Goal: Complete application form: Complete application form

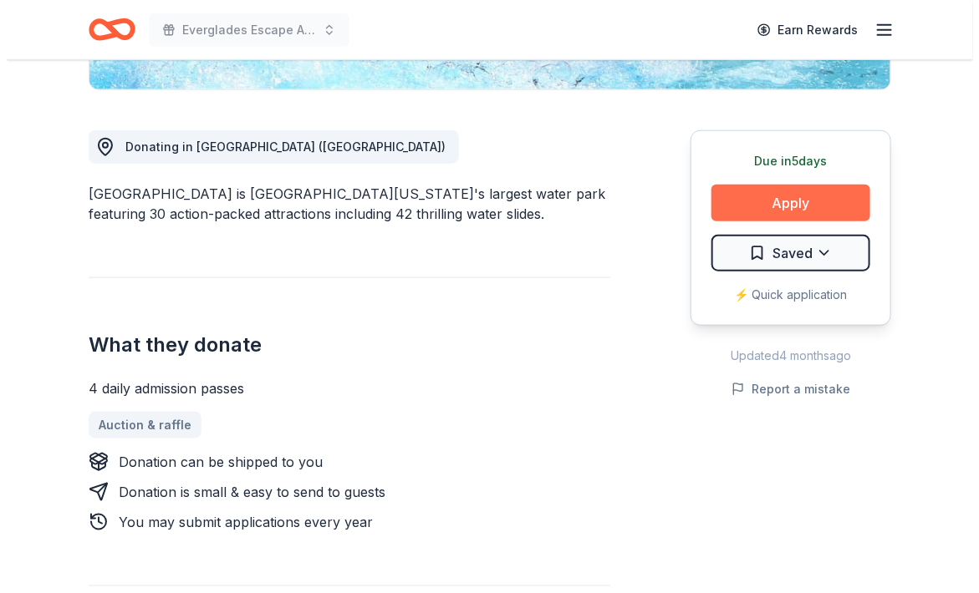
scroll to position [418, 0]
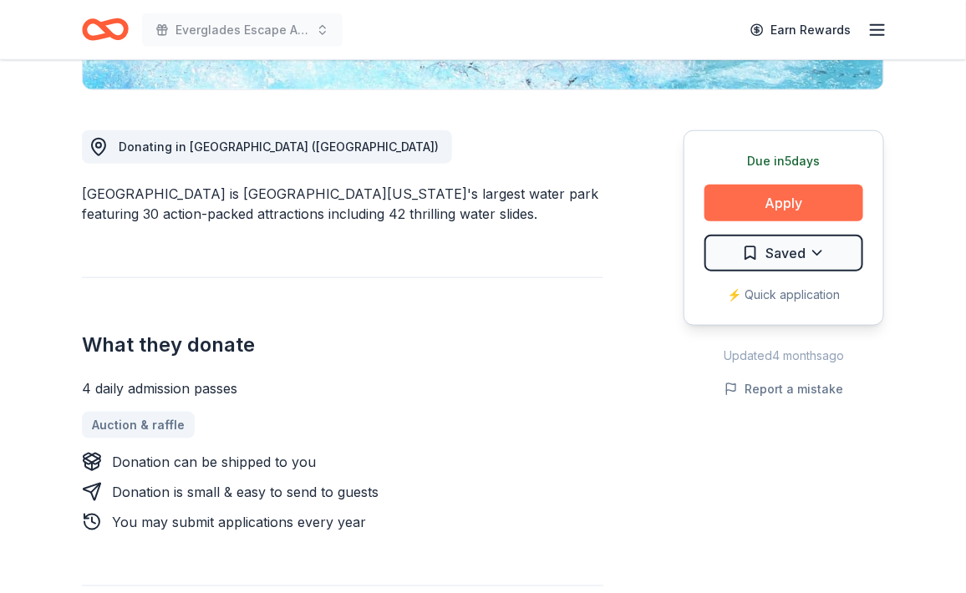
click at [791, 201] on button "Apply" at bounding box center [784, 203] width 159 height 37
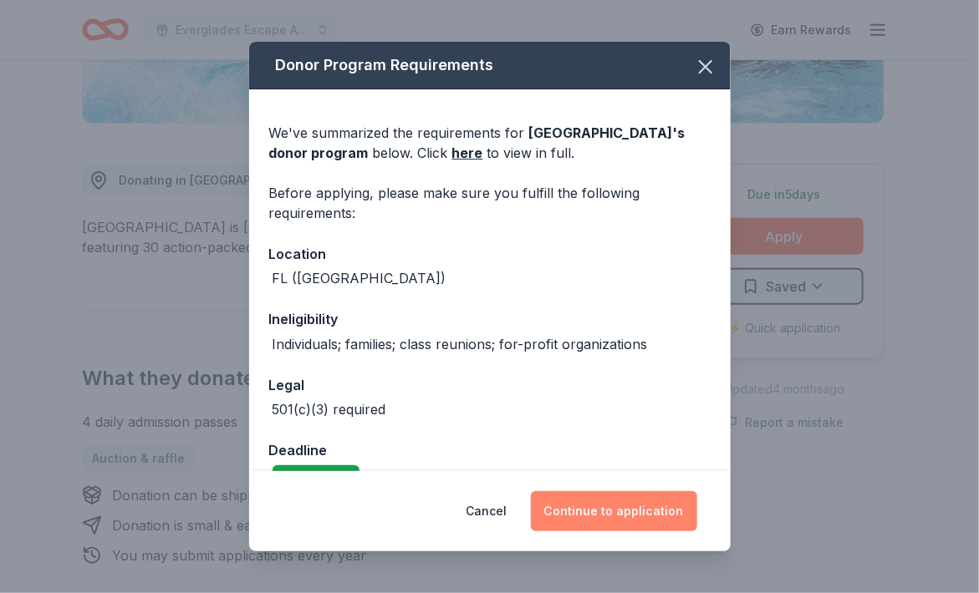
click at [628, 507] on button "Continue to application" at bounding box center [614, 512] width 166 height 40
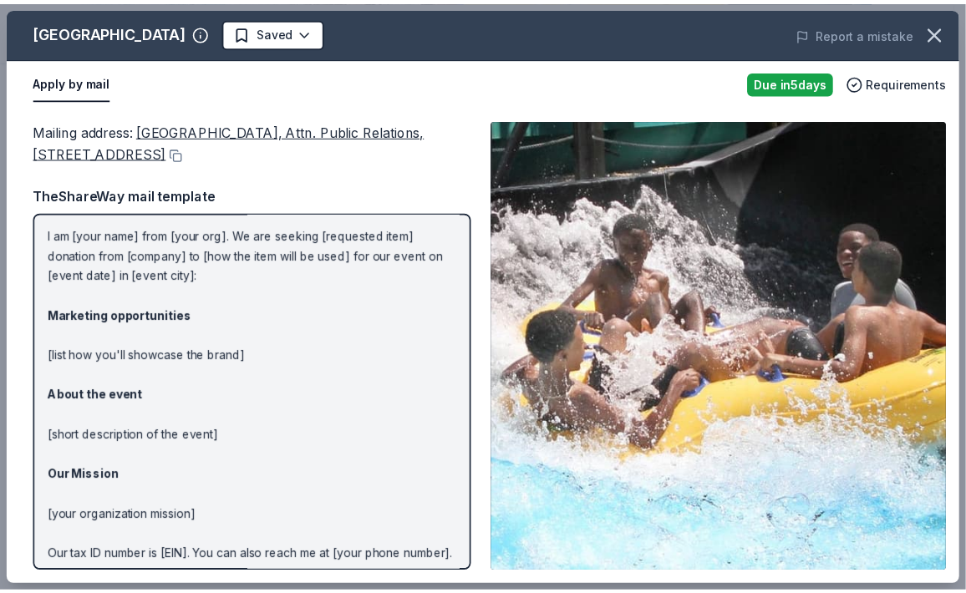
scroll to position [130, 0]
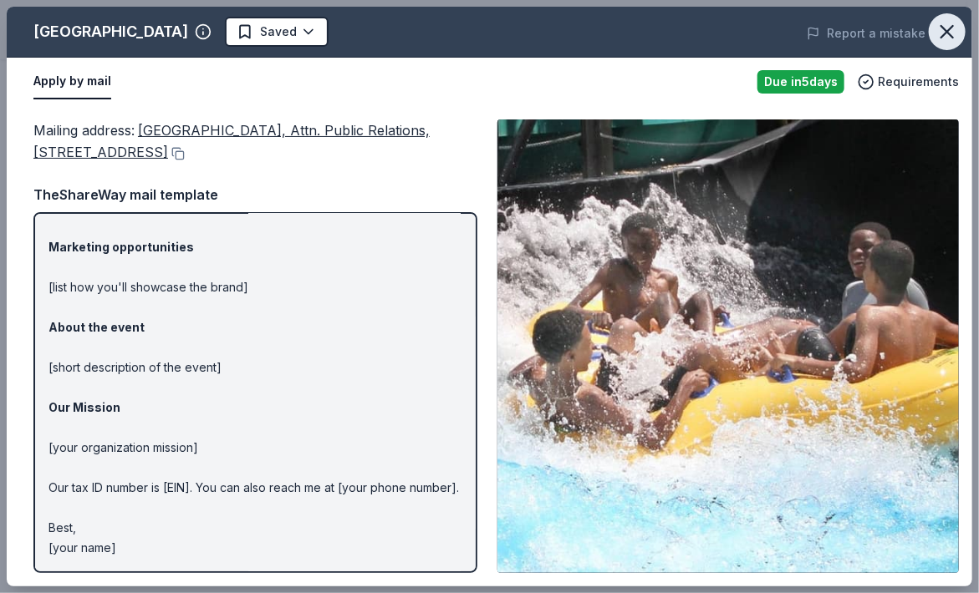
drag, startPoint x: 936, startPoint y: 26, endPoint x: 920, endPoint y: 41, distance: 22.5
click at [936, 26] on icon "button" at bounding box center [946, 31] width 23 height 23
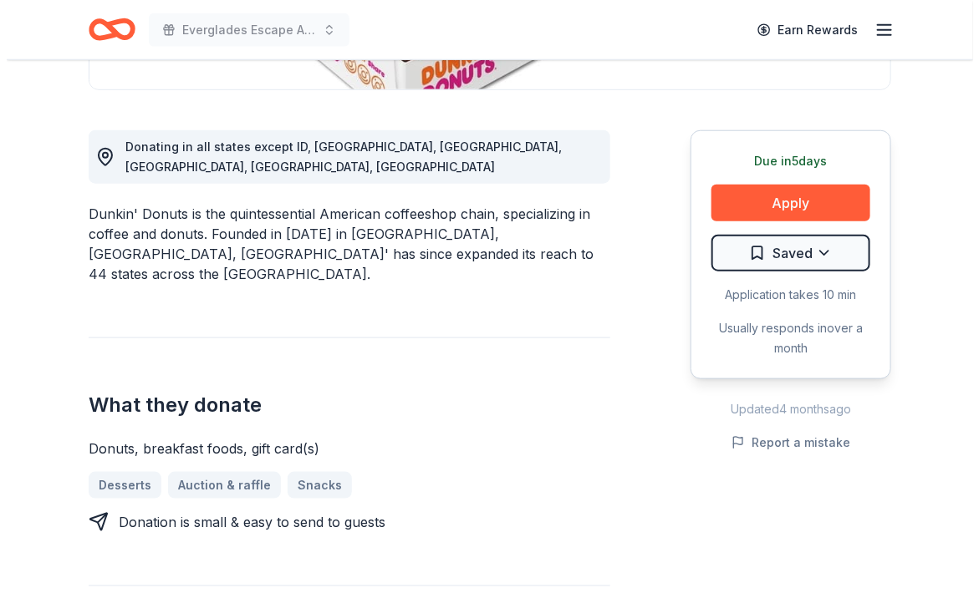
scroll to position [418, 0]
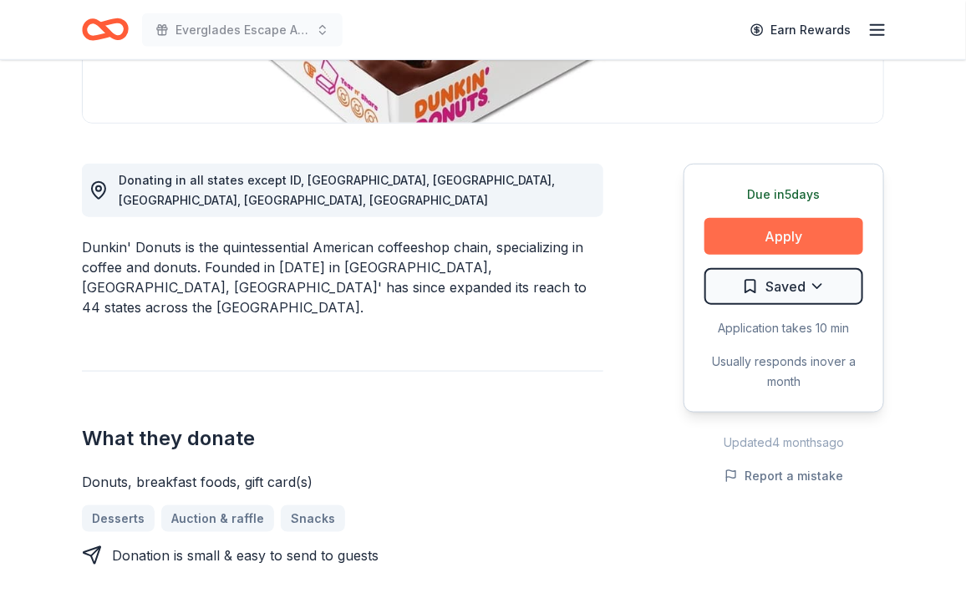
click at [766, 218] on button "Apply" at bounding box center [784, 236] width 159 height 37
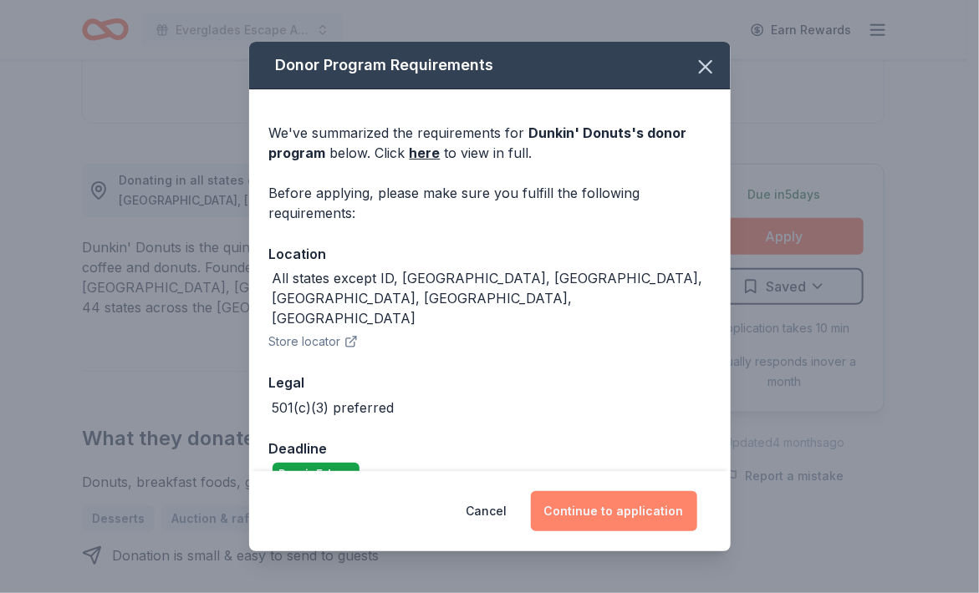
click at [588, 503] on button "Continue to application" at bounding box center [614, 512] width 166 height 40
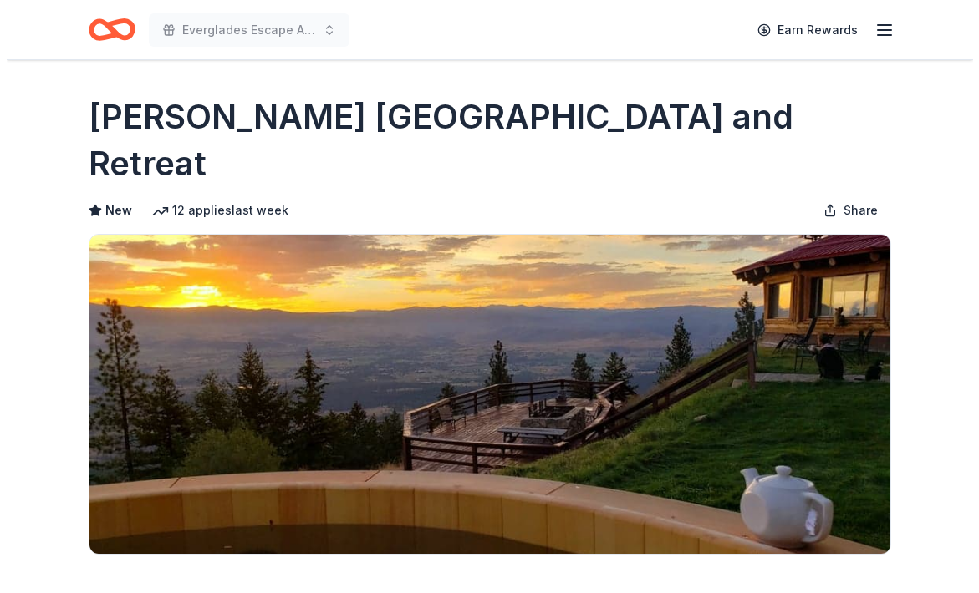
scroll to position [251, 0]
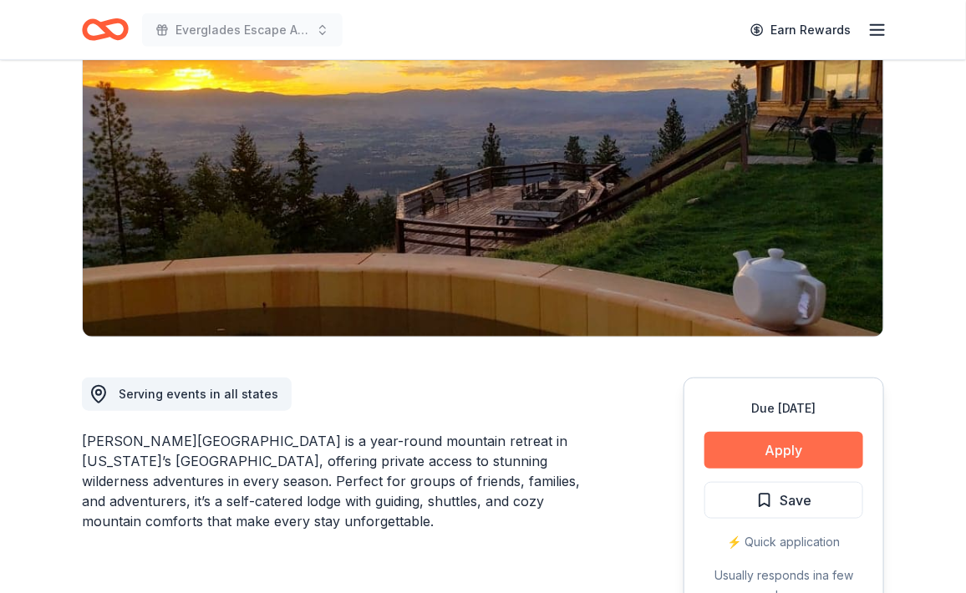
click at [762, 432] on button "Apply" at bounding box center [784, 450] width 159 height 37
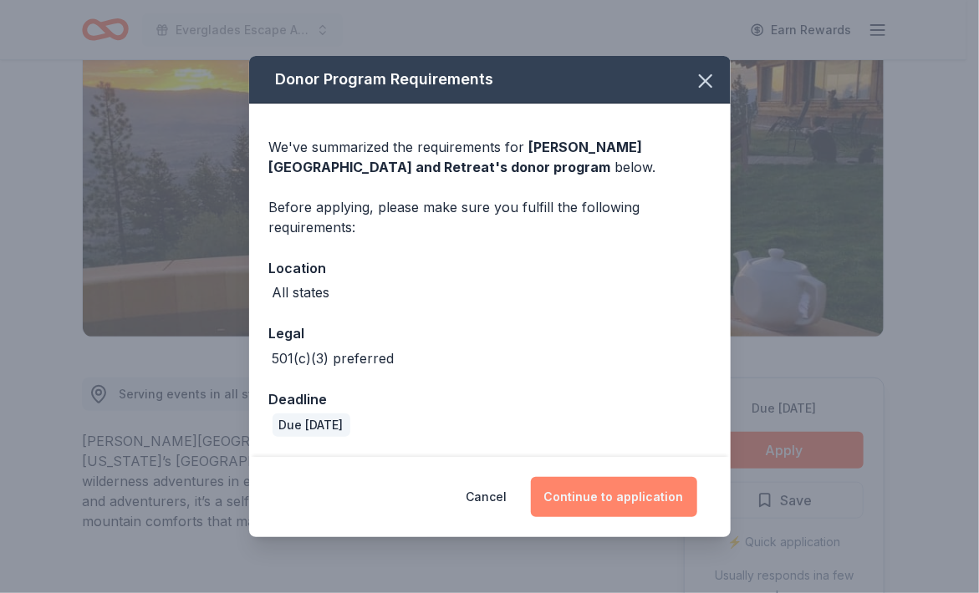
click at [623, 501] on button "Continue to application" at bounding box center [614, 497] width 166 height 40
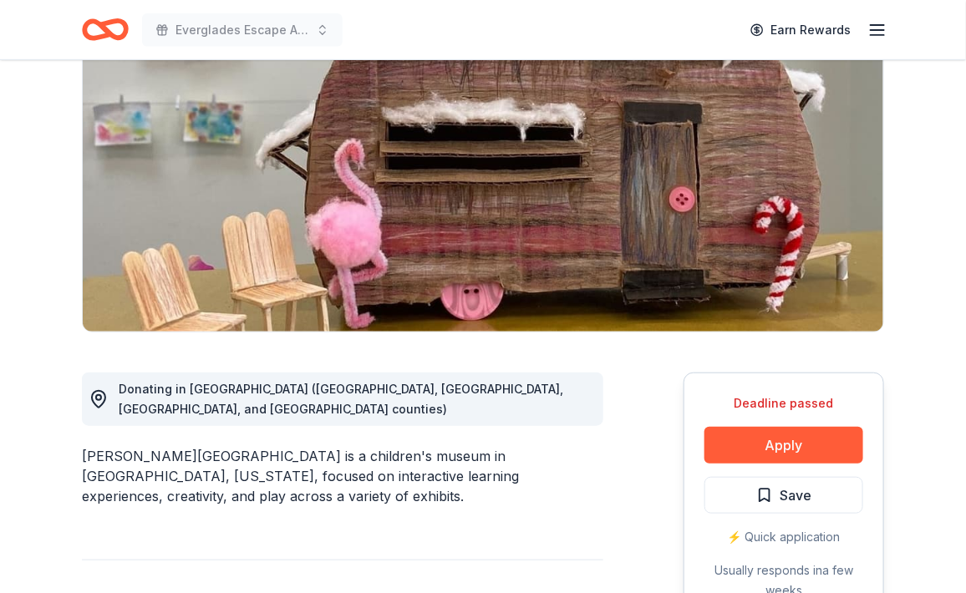
scroll to position [251, 0]
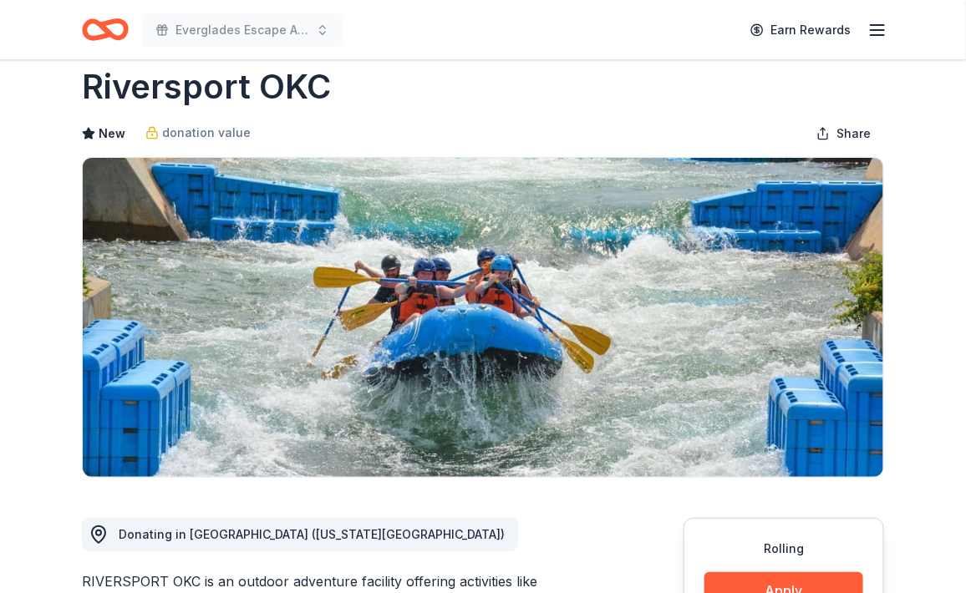
scroll to position [167, 0]
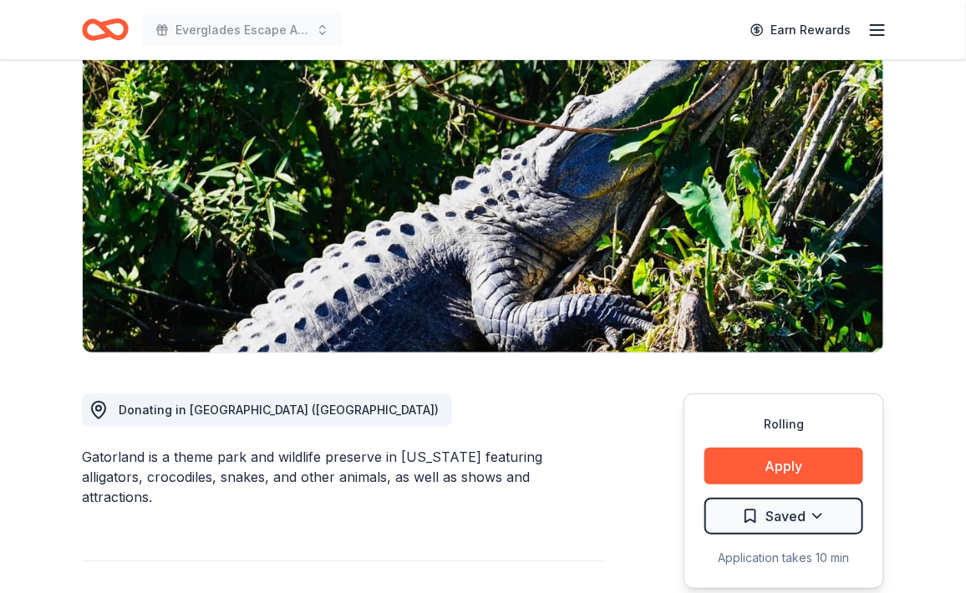
scroll to position [251, 0]
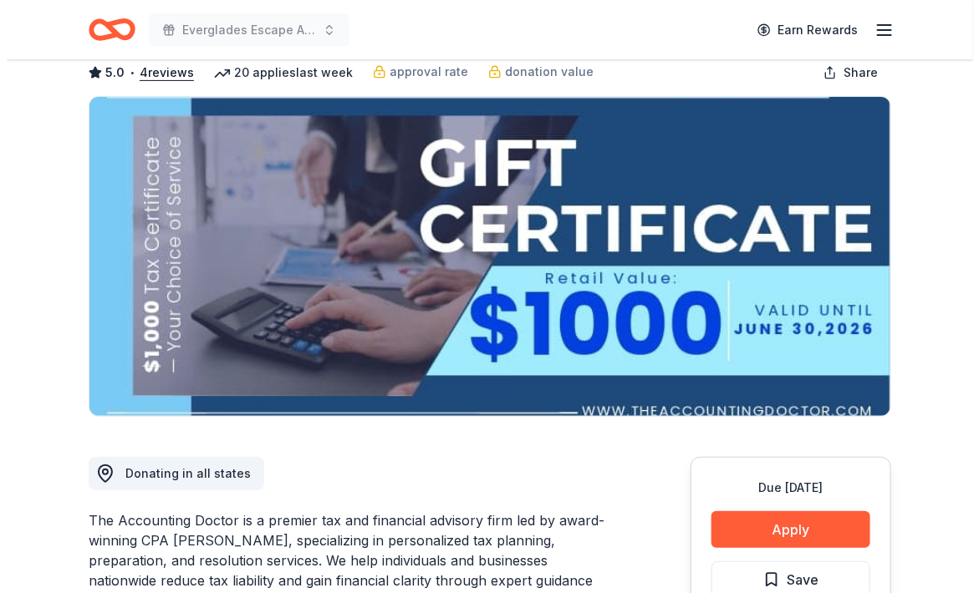
scroll to position [167, 0]
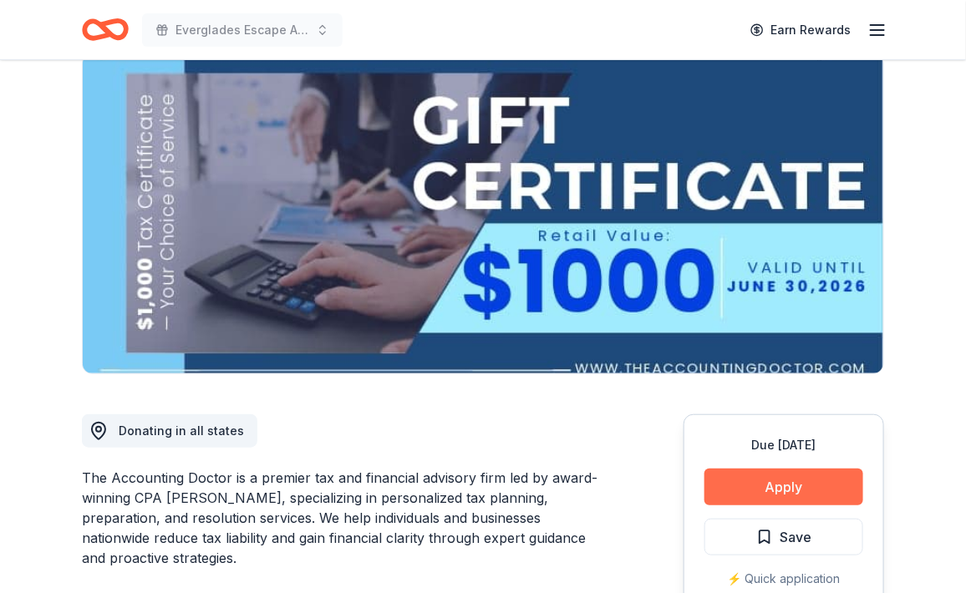
click at [756, 469] on button "Apply" at bounding box center [784, 487] width 159 height 37
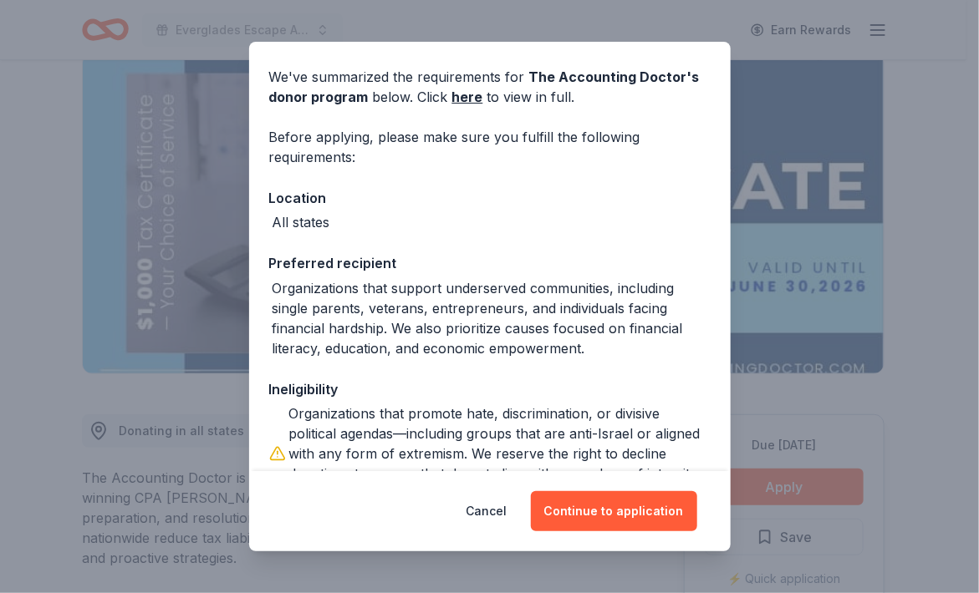
scroll to position [176, 0]
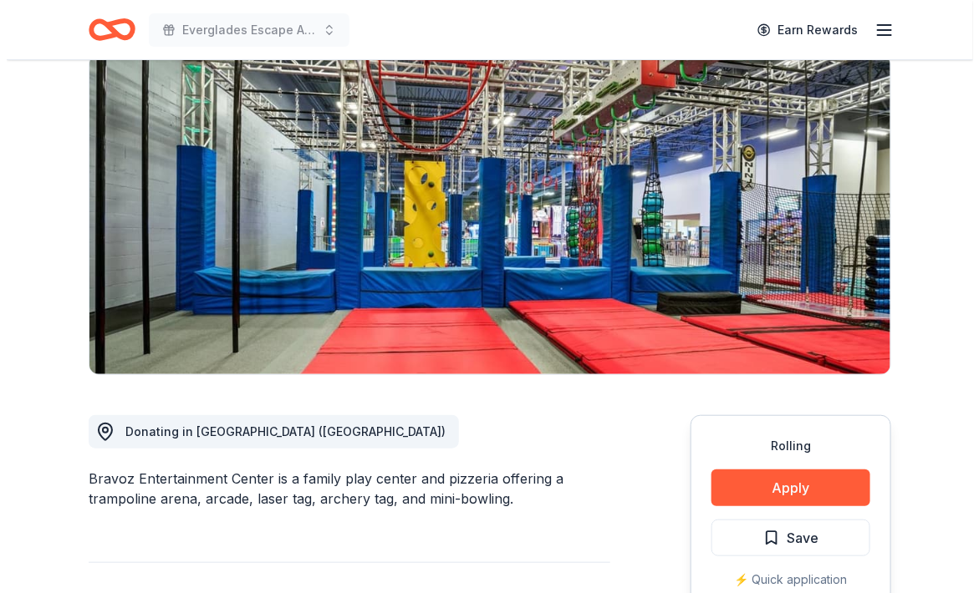
scroll to position [167, 0]
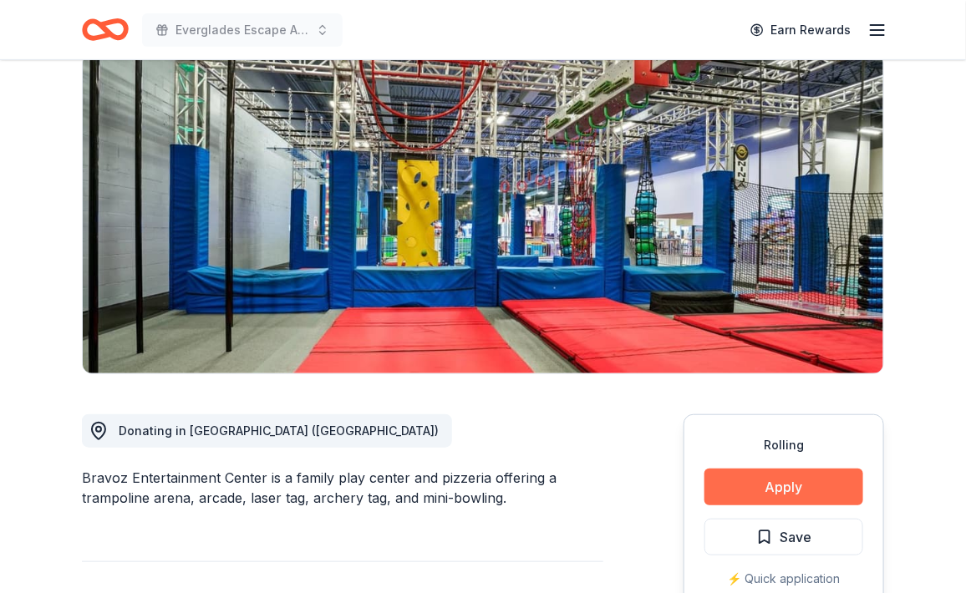
click at [751, 469] on button "Apply" at bounding box center [784, 487] width 159 height 37
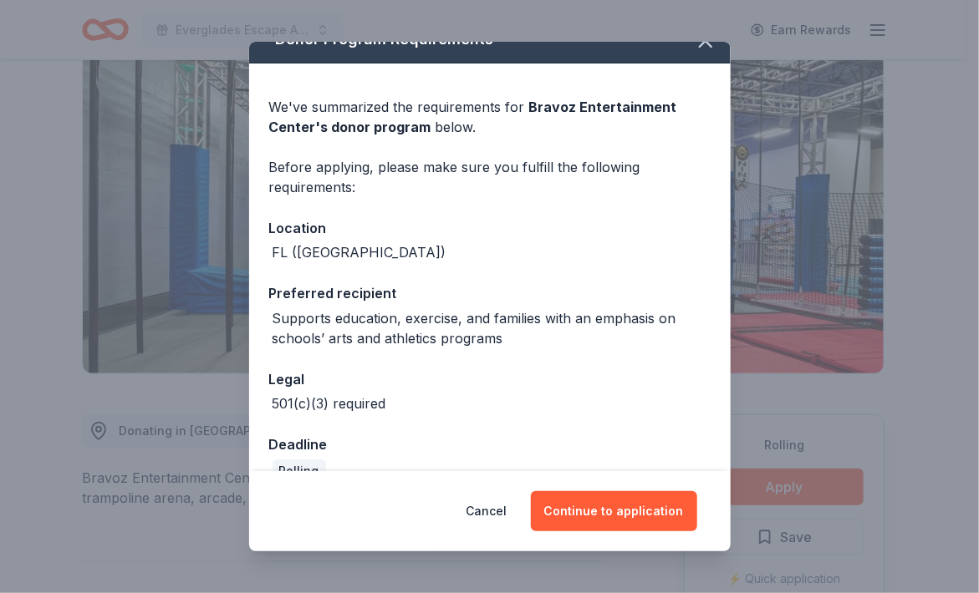
scroll to position [56, 0]
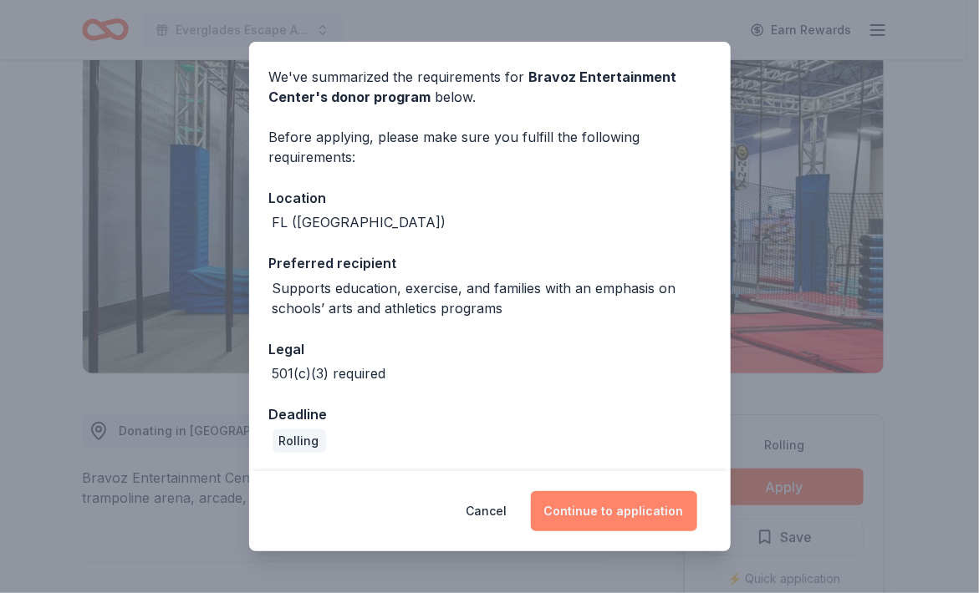
click at [623, 522] on button "Continue to application" at bounding box center [614, 512] width 166 height 40
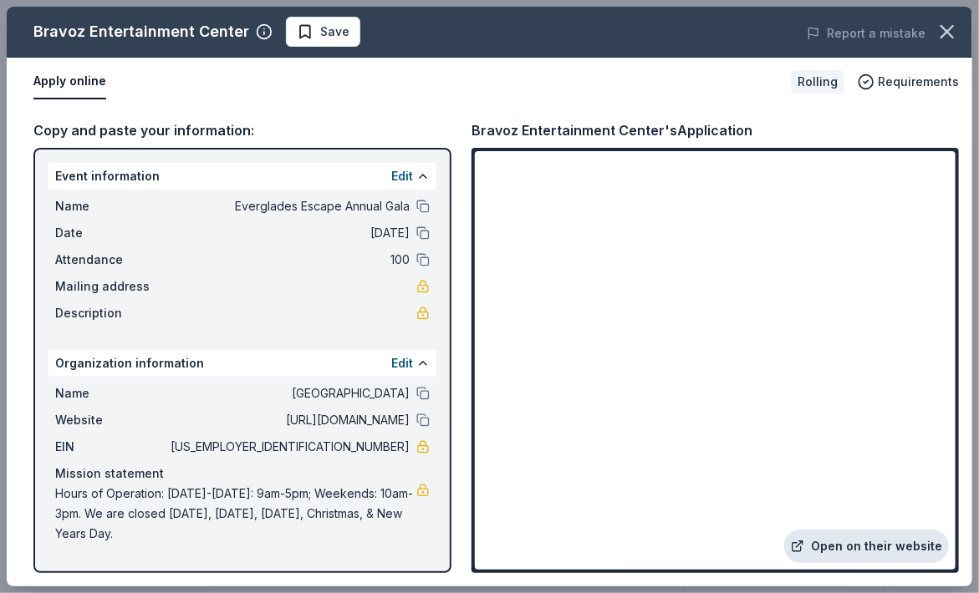
click at [869, 543] on link "Open on their website" at bounding box center [866, 546] width 165 height 33
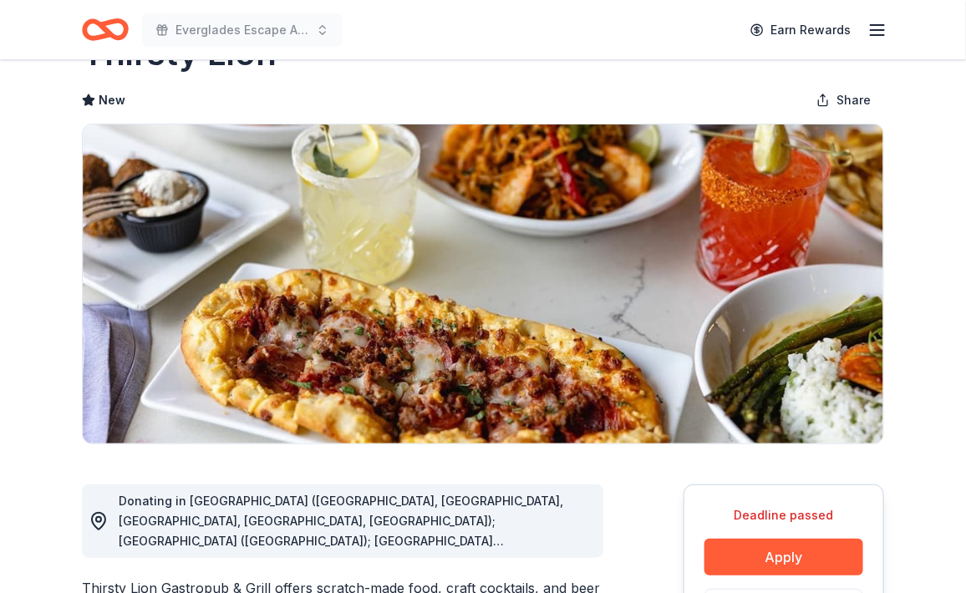
scroll to position [334, 0]
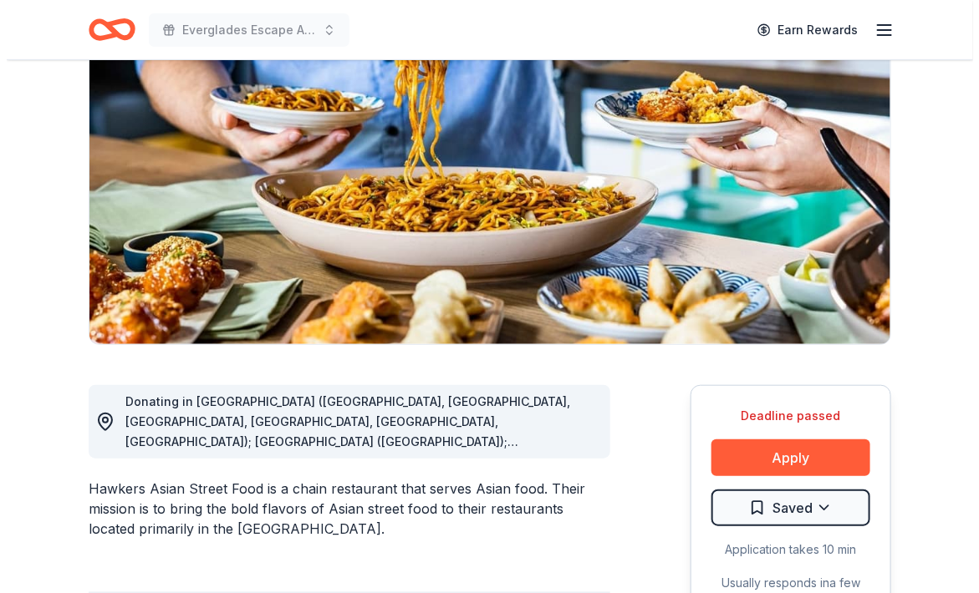
scroll to position [334, 0]
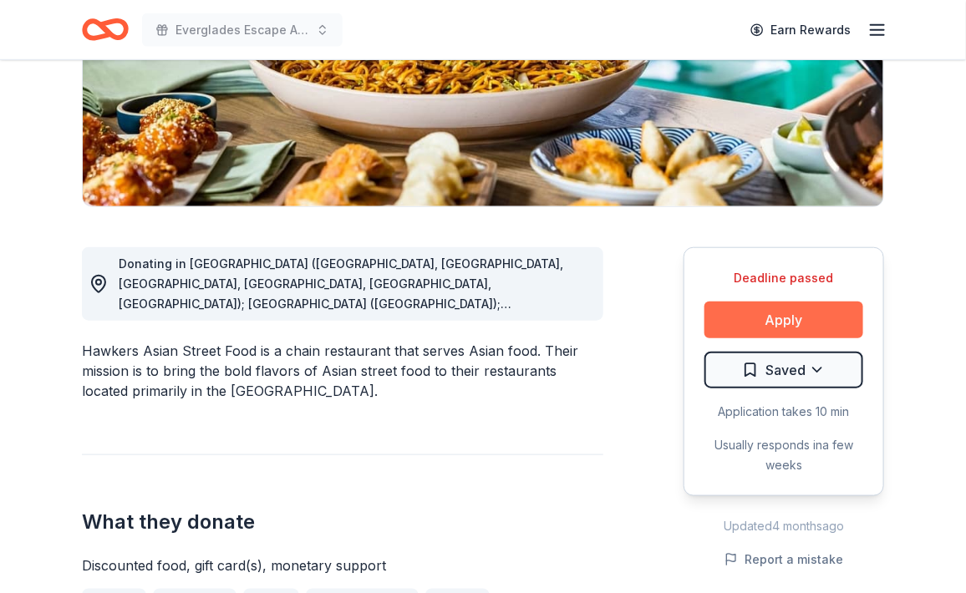
click at [800, 302] on button "Apply" at bounding box center [784, 320] width 159 height 37
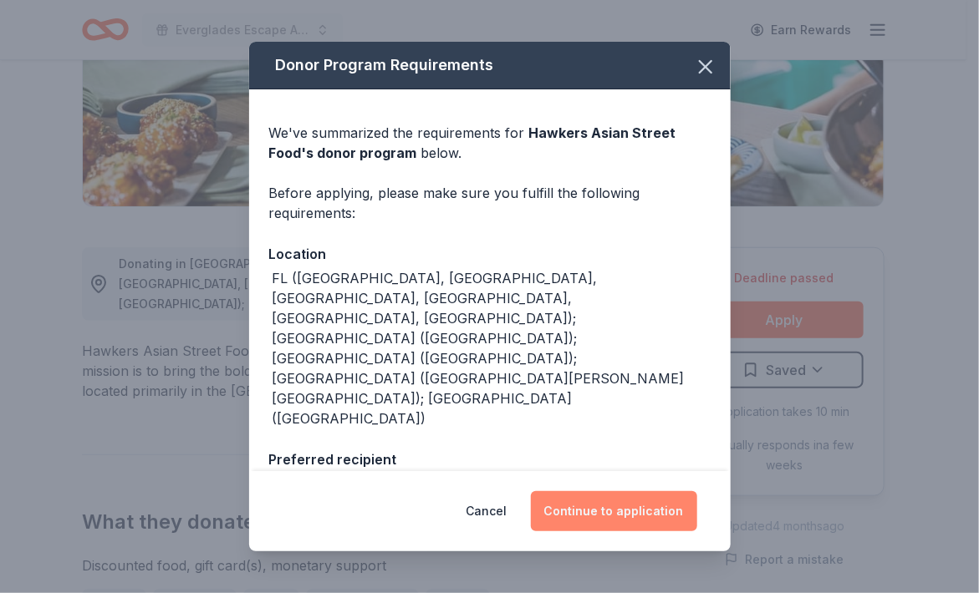
click at [634, 505] on button "Continue to application" at bounding box center [614, 512] width 166 height 40
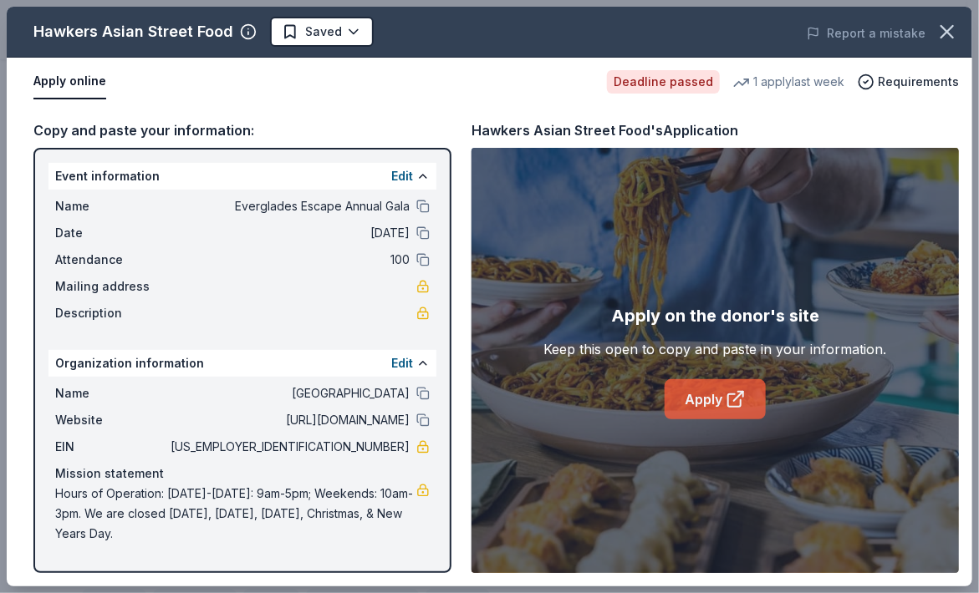
click at [731, 395] on icon at bounding box center [734, 401] width 13 height 13
click at [738, 388] on link "Apply" at bounding box center [715, 400] width 101 height 40
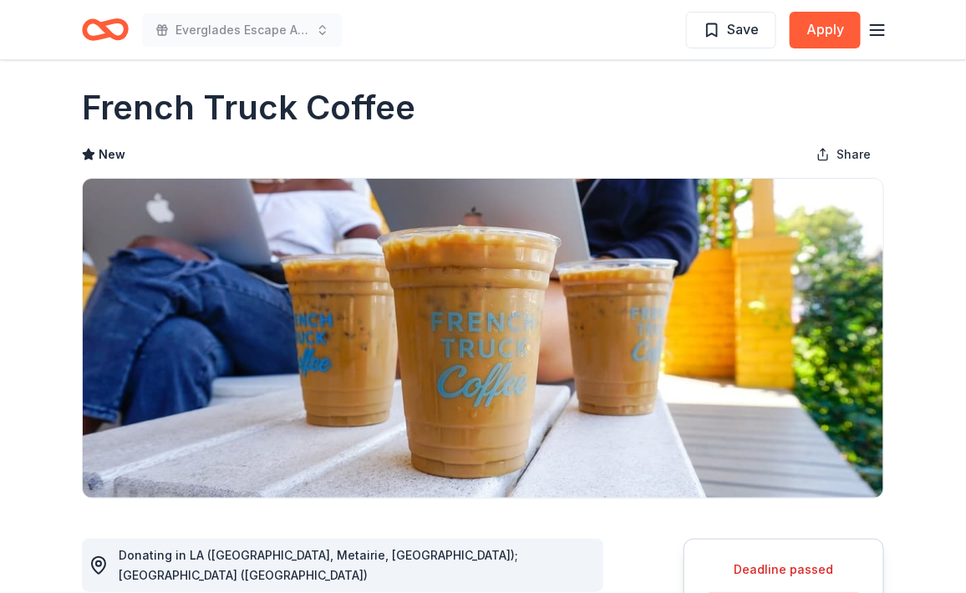
scroll to position [251, 0]
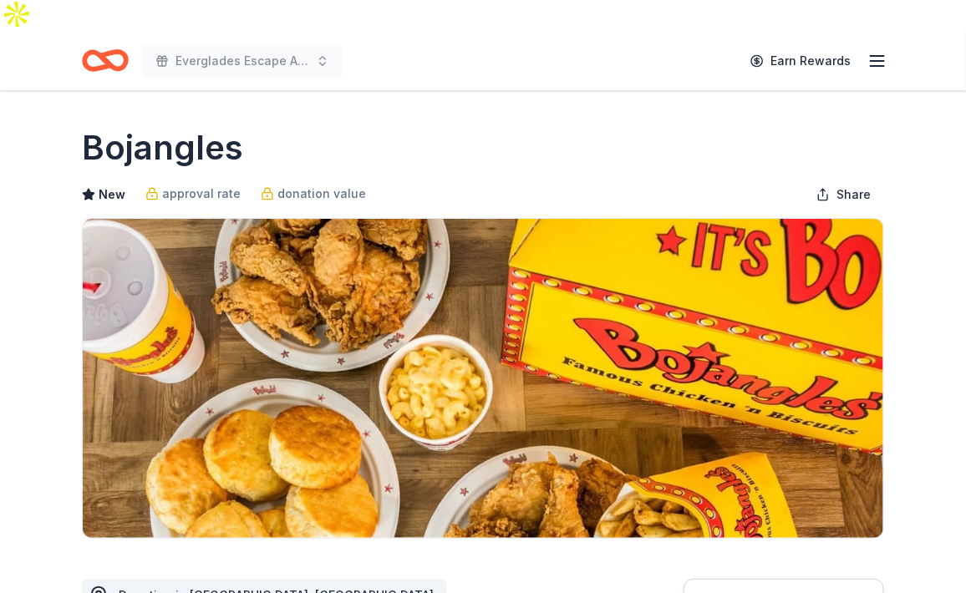
scroll to position [334, 0]
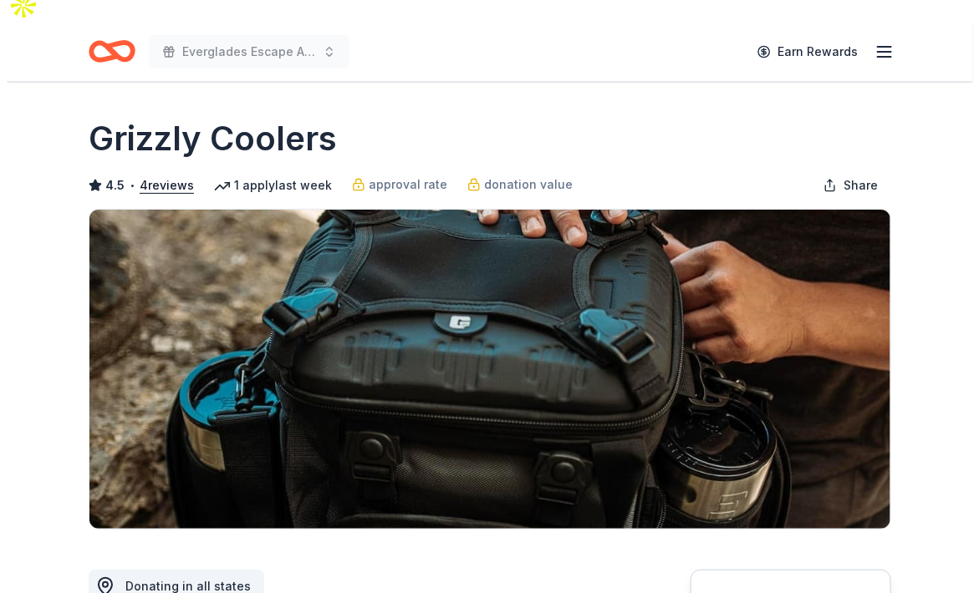
scroll to position [251, 0]
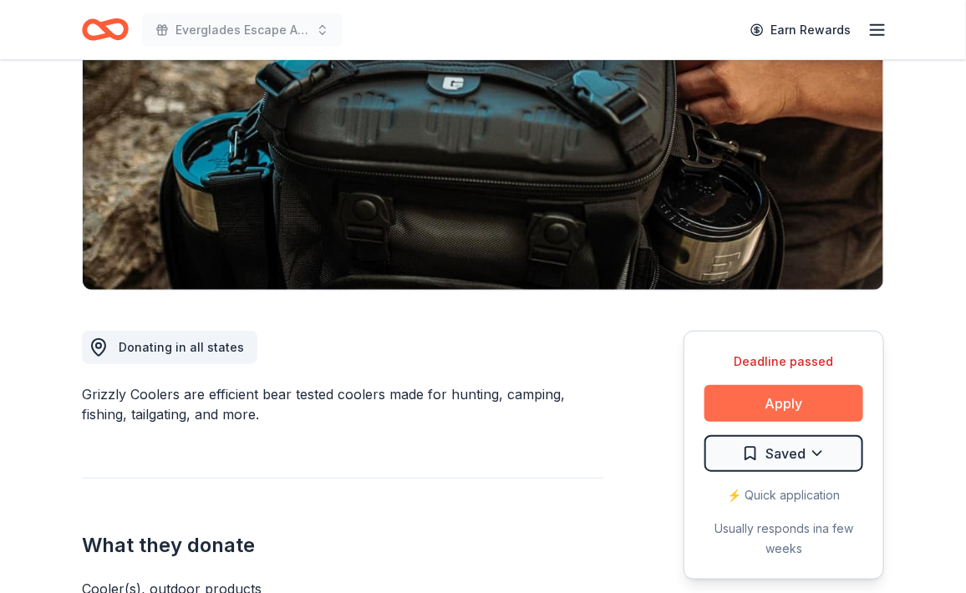
click at [804, 385] on button "Apply" at bounding box center [784, 403] width 159 height 37
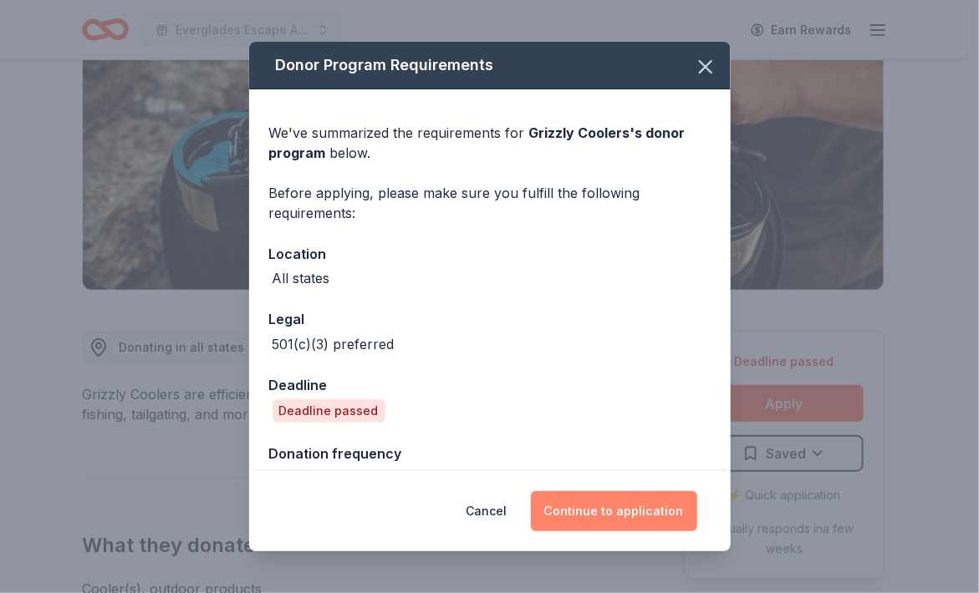
click at [645, 499] on button "Continue to application" at bounding box center [614, 512] width 166 height 40
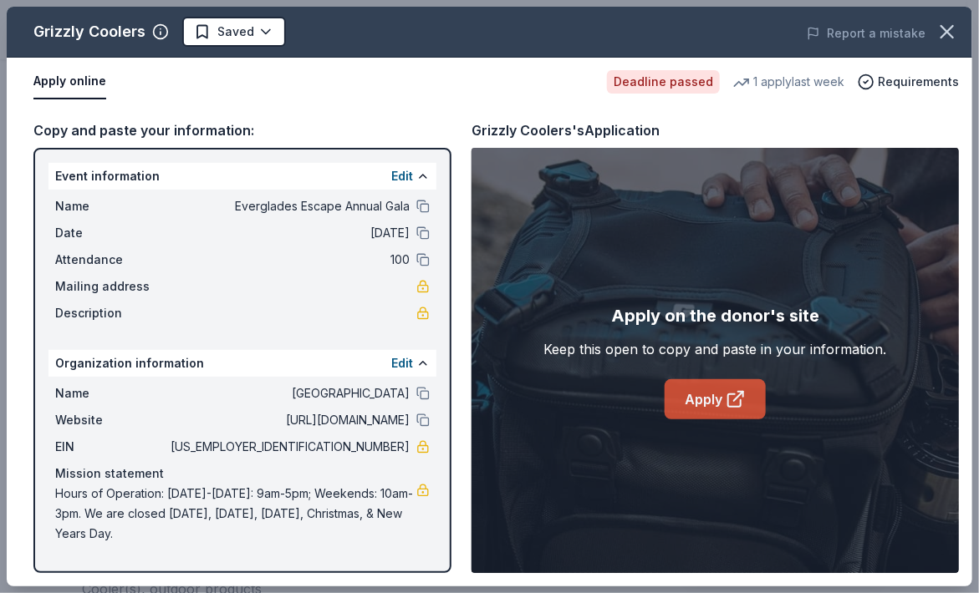
click at [722, 390] on link "Apply" at bounding box center [715, 400] width 101 height 40
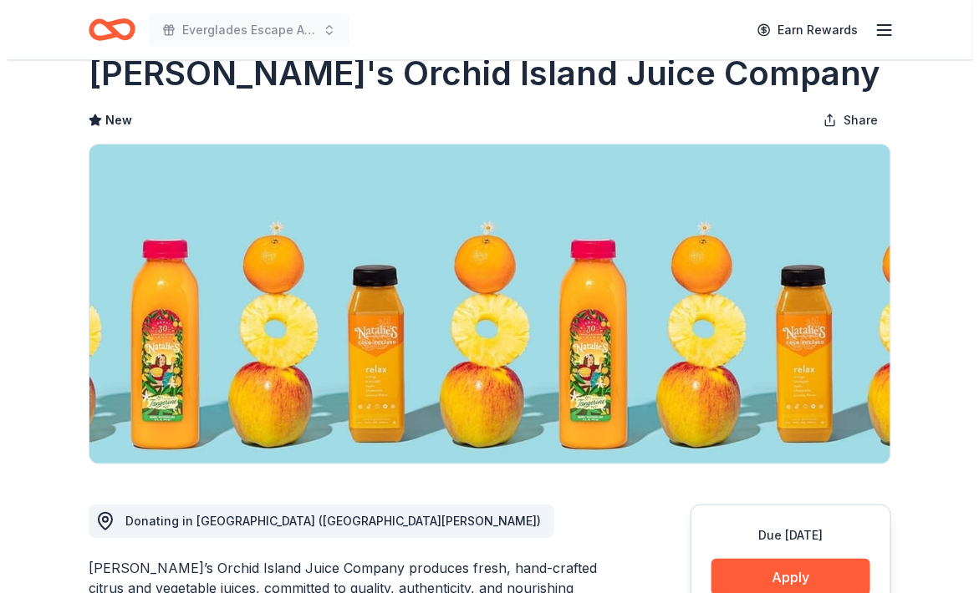
scroll to position [251, 0]
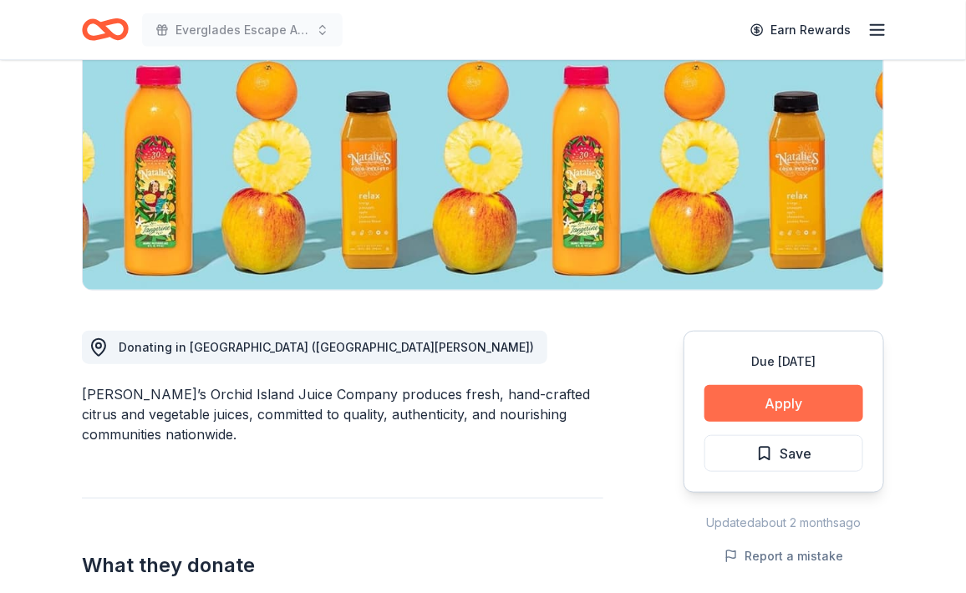
click at [780, 385] on button "Apply" at bounding box center [784, 403] width 159 height 37
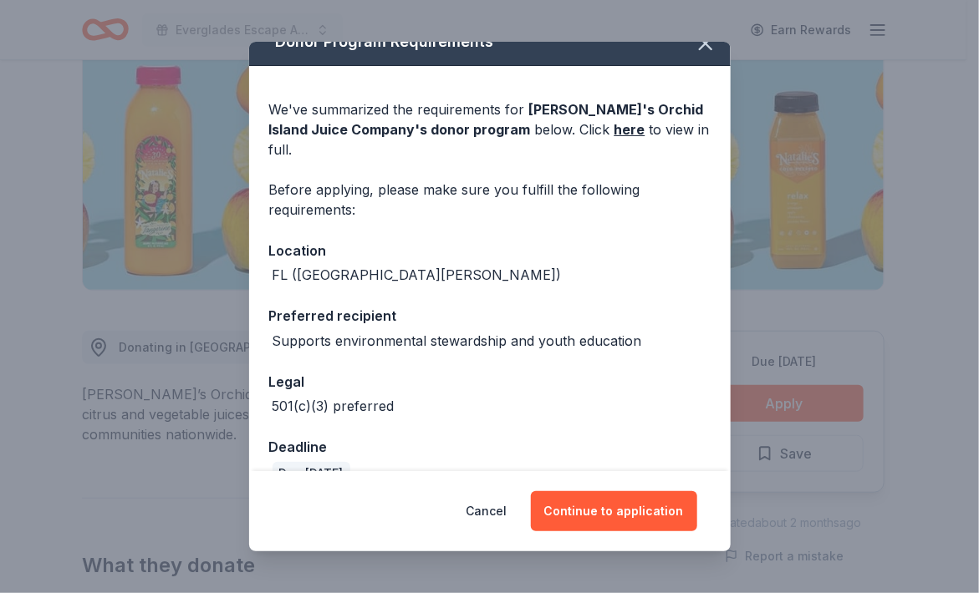
scroll to position [36, 0]
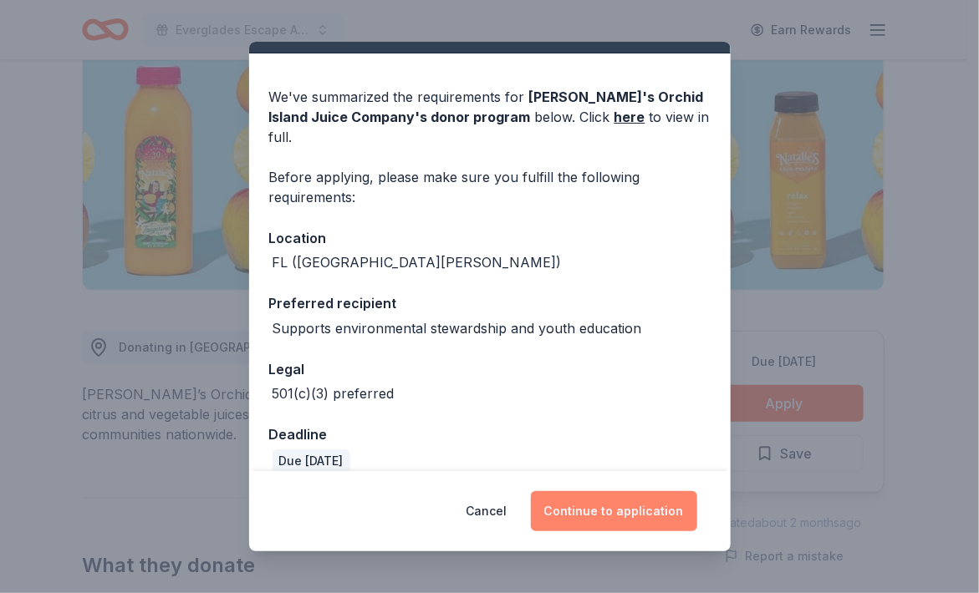
click at [629, 515] on button "Continue to application" at bounding box center [614, 512] width 166 height 40
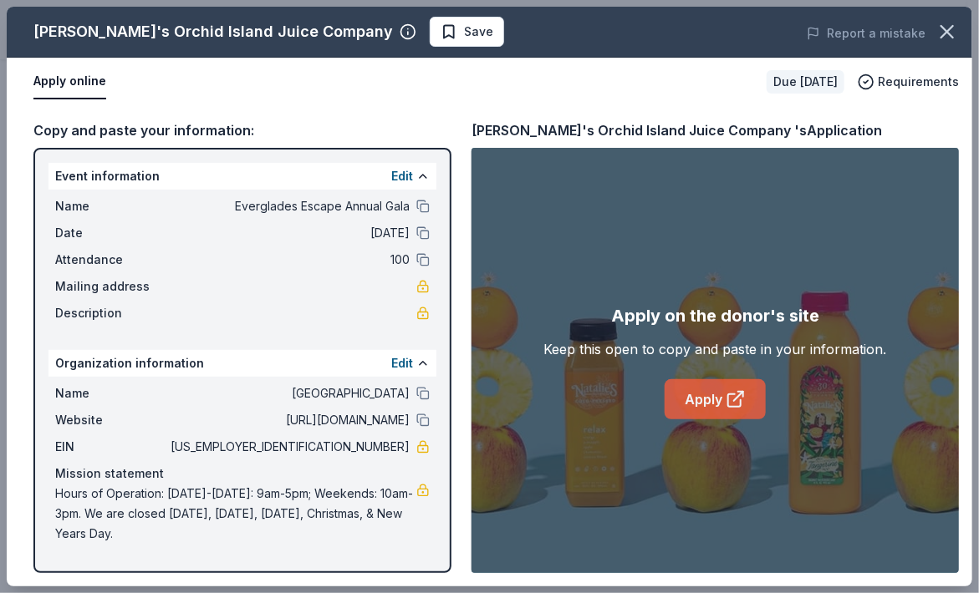
click at [706, 400] on link "Apply" at bounding box center [715, 400] width 101 height 40
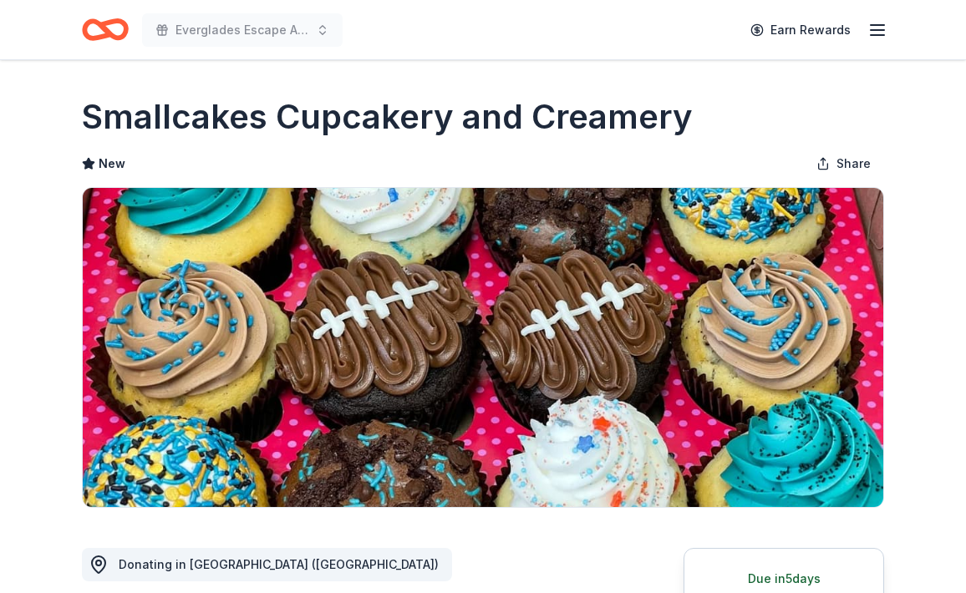
scroll to position [251, 0]
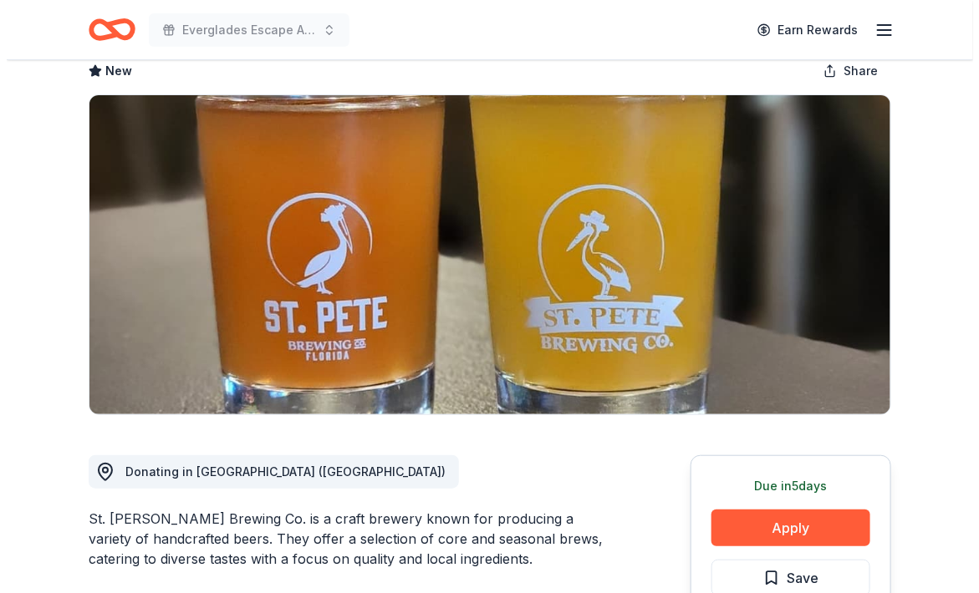
scroll to position [167, 0]
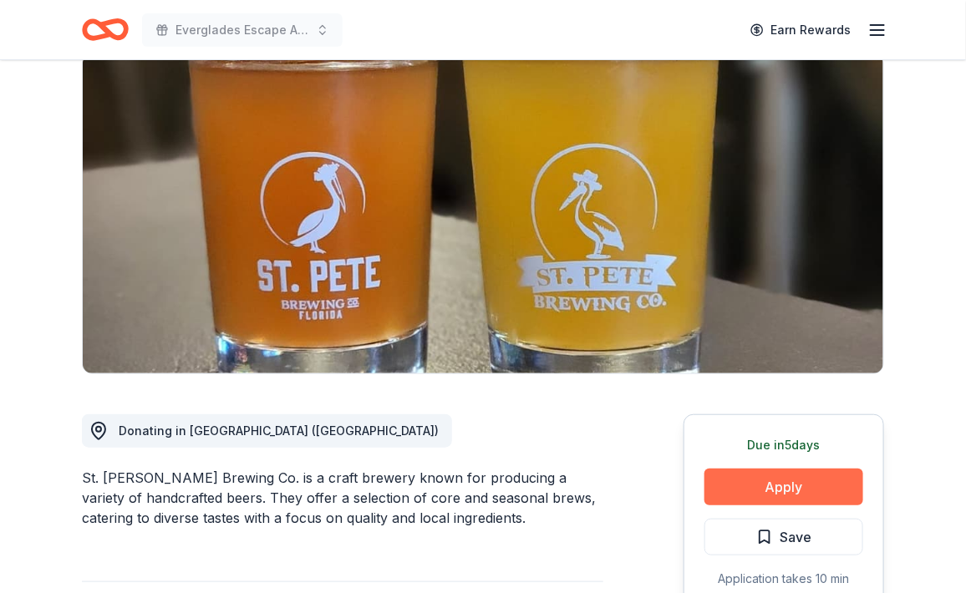
click at [771, 469] on button "Apply" at bounding box center [784, 487] width 159 height 37
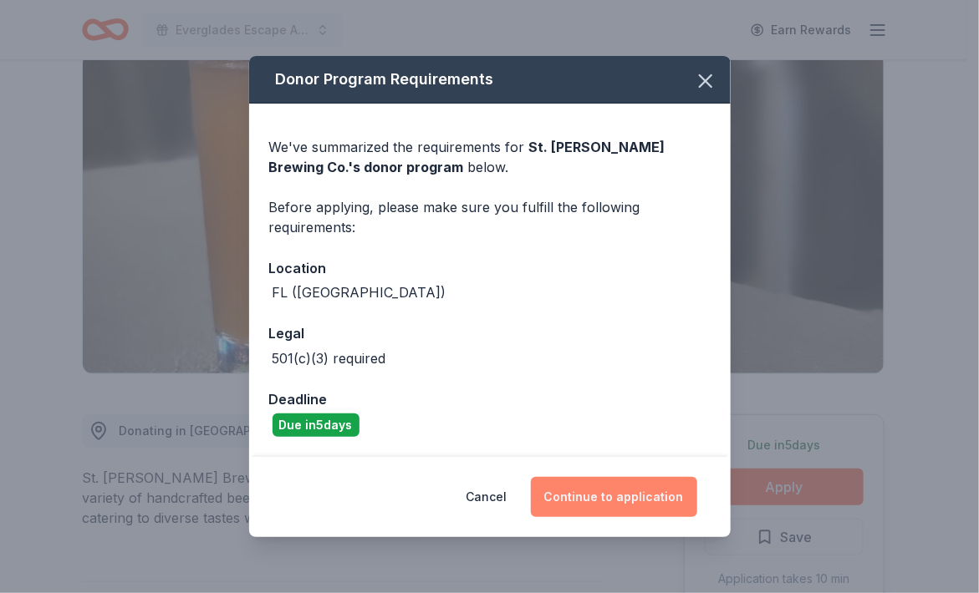
click at [624, 492] on button "Continue to application" at bounding box center [614, 497] width 166 height 40
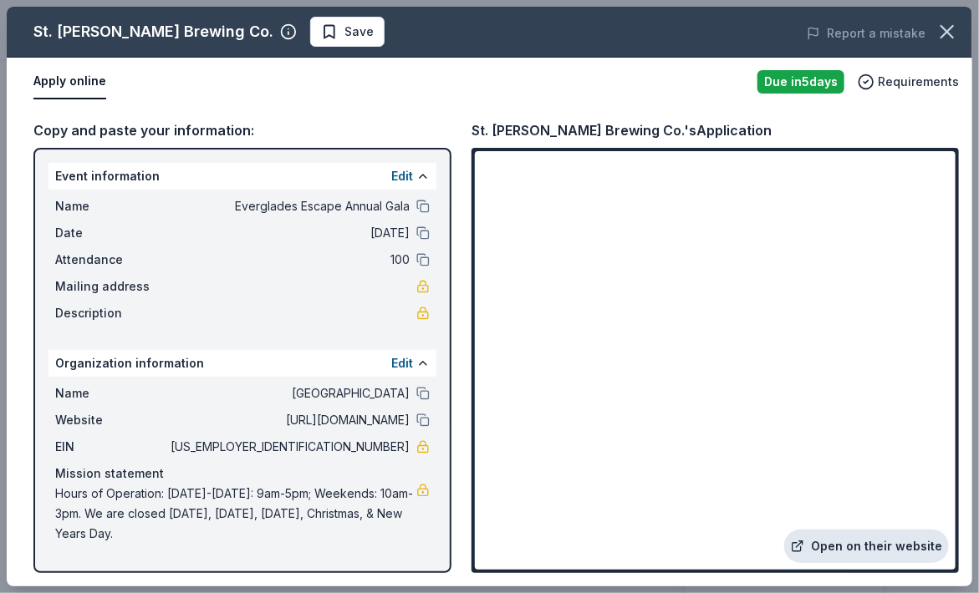
click at [840, 542] on link "Open on their website" at bounding box center [866, 546] width 165 height 33
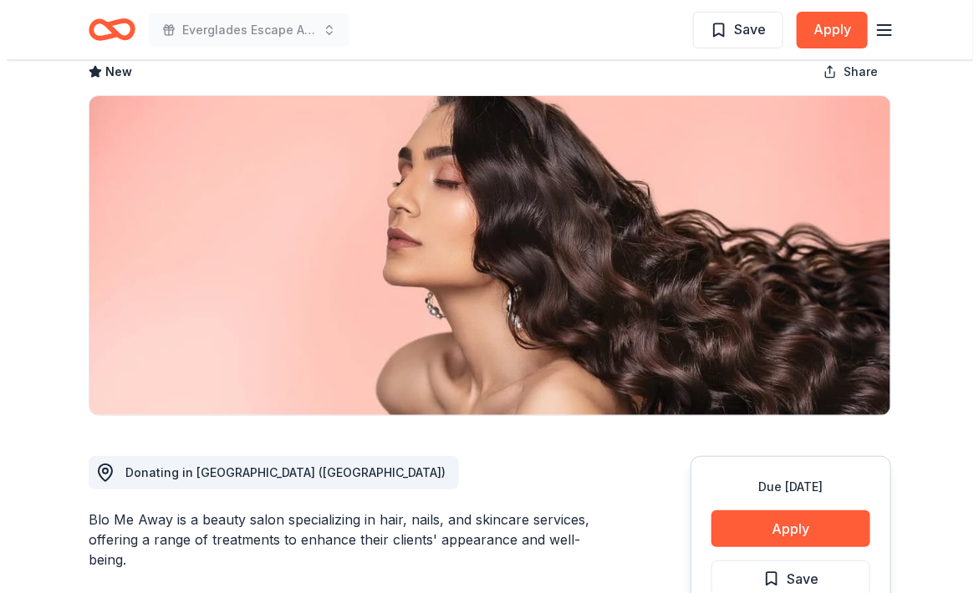
scroll to position [251, 0]
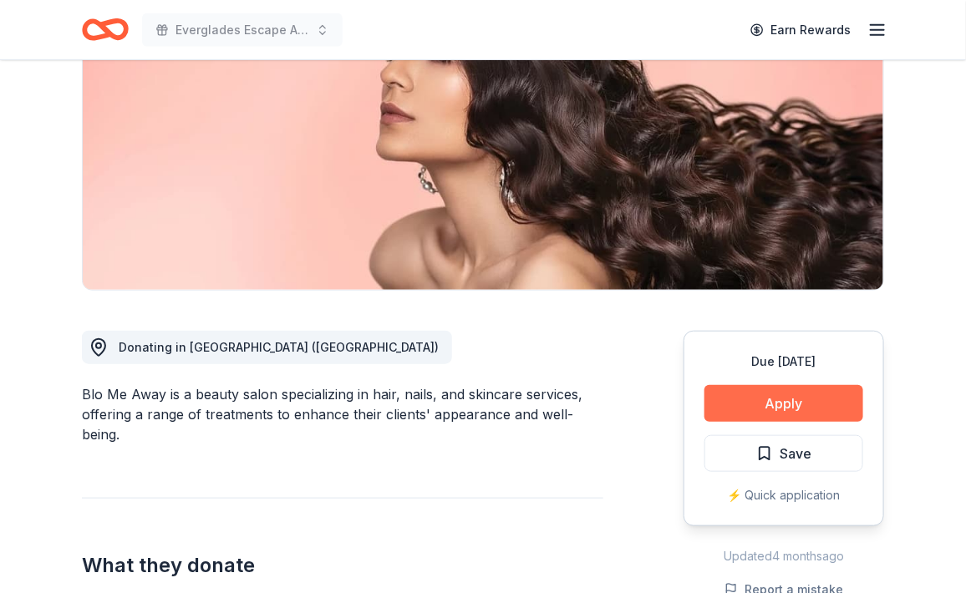
click at [770, 385] on button "Apply" at bounding box center [784, 403] width 159 height 37
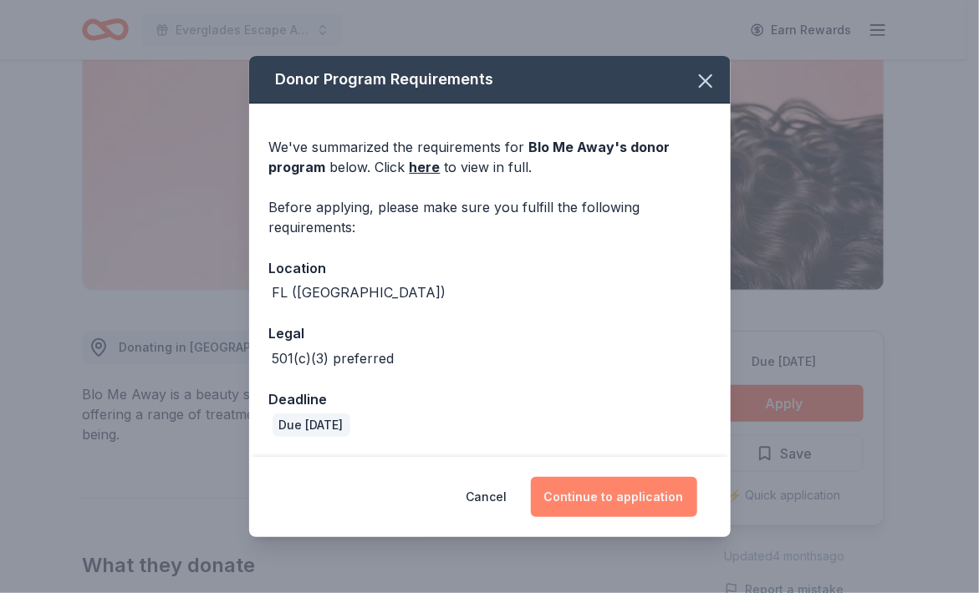
click at [655, 484] on button "Continue to application" at bounding box center [614, 497] width 166 height 40
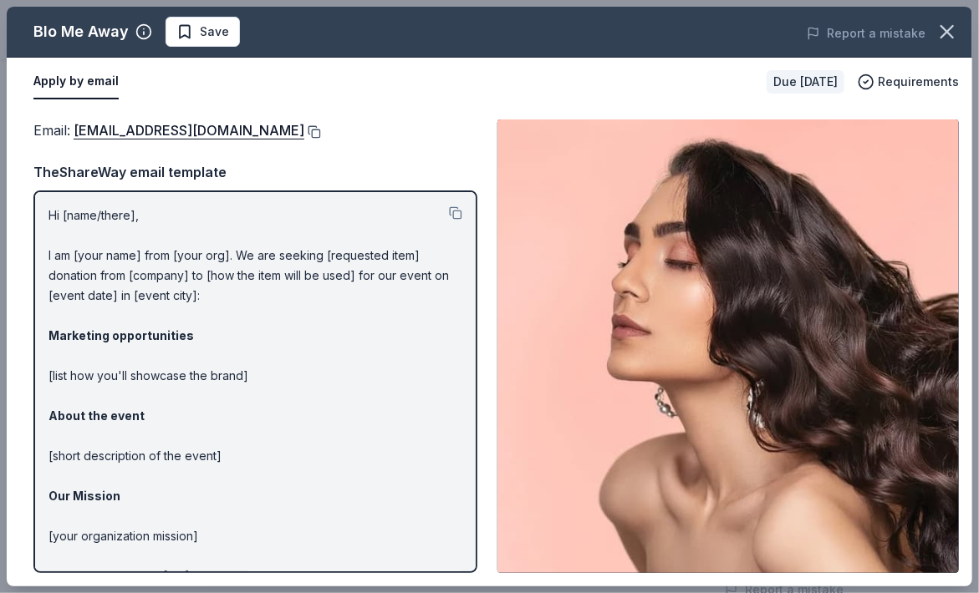
click at [321, 131] on button at bounding box center [312, 131] width 17 height 13
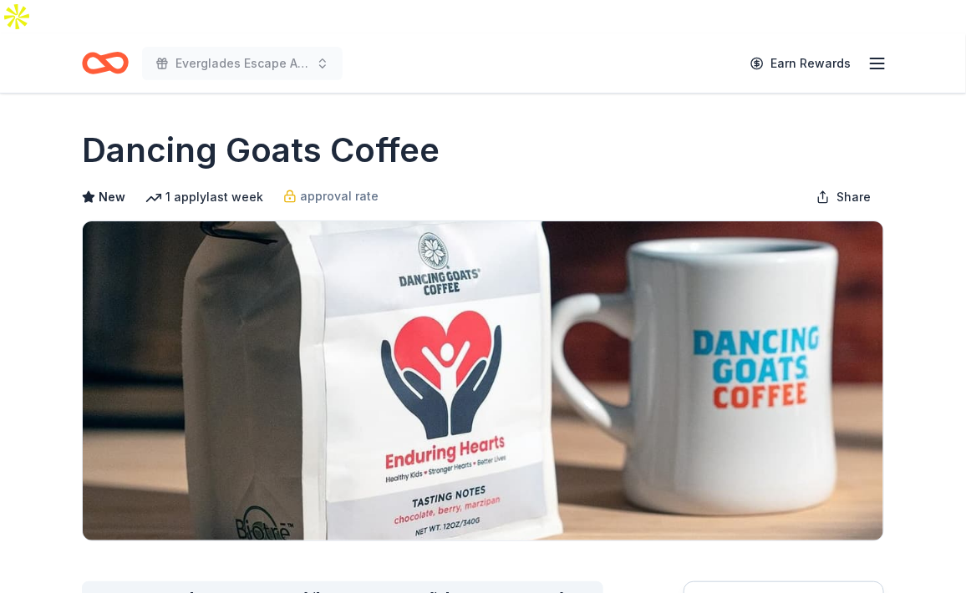
scroll to position [167, 0]
